Goal: Task Accomplishment & Management: Manage account settings

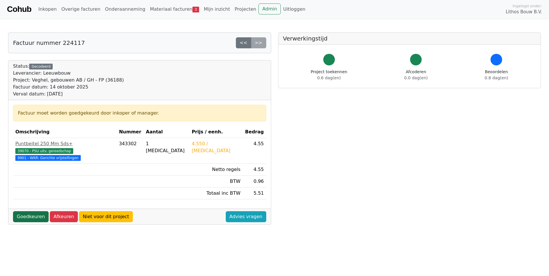
click at [26, 211] on link "Goedkeuren" at bounding box center [31, 216] width 36 height 11
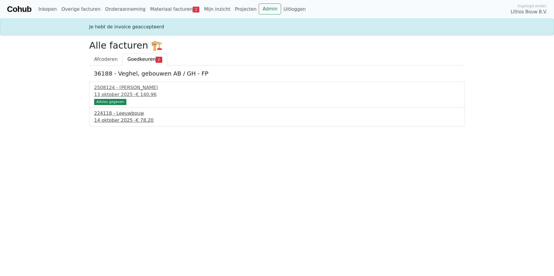
click at [122, 118] on div "14 oktober 2025 - € 78.20" at bounding box center [277, 120] width 366 height 7
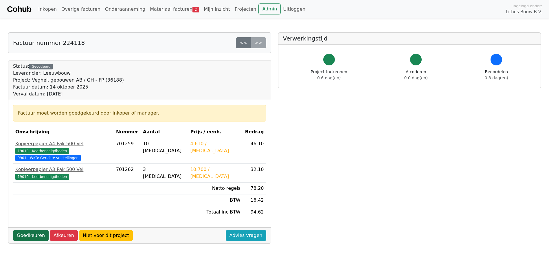
click at [30, 231] on link "Goedkeuren" at bounding box center [31, 235] width 36 height 11
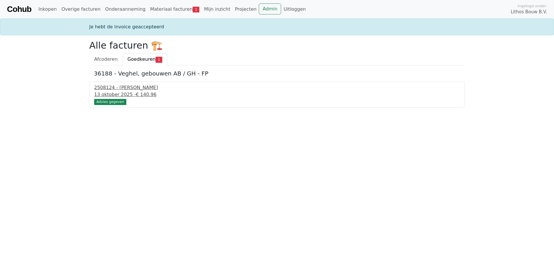
click at [117, 92] on div "13 oktober 2025 - € 140.96" at bounding box center [277, 94] width 366 height 7
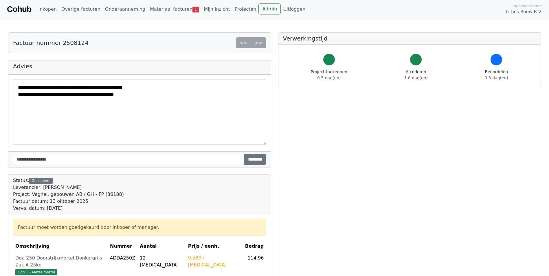
scroll to position [145, 0]
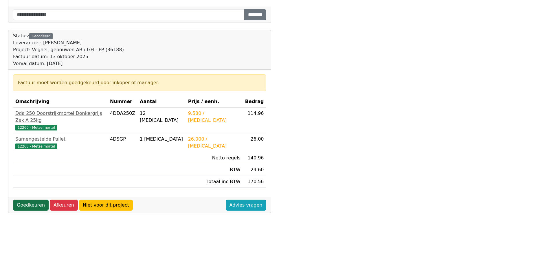
click at [34, 200] on link "Goedkeuren" at bounding box center [31, 205] width 36 height 11
